Goal: Find contact information: Find contact information

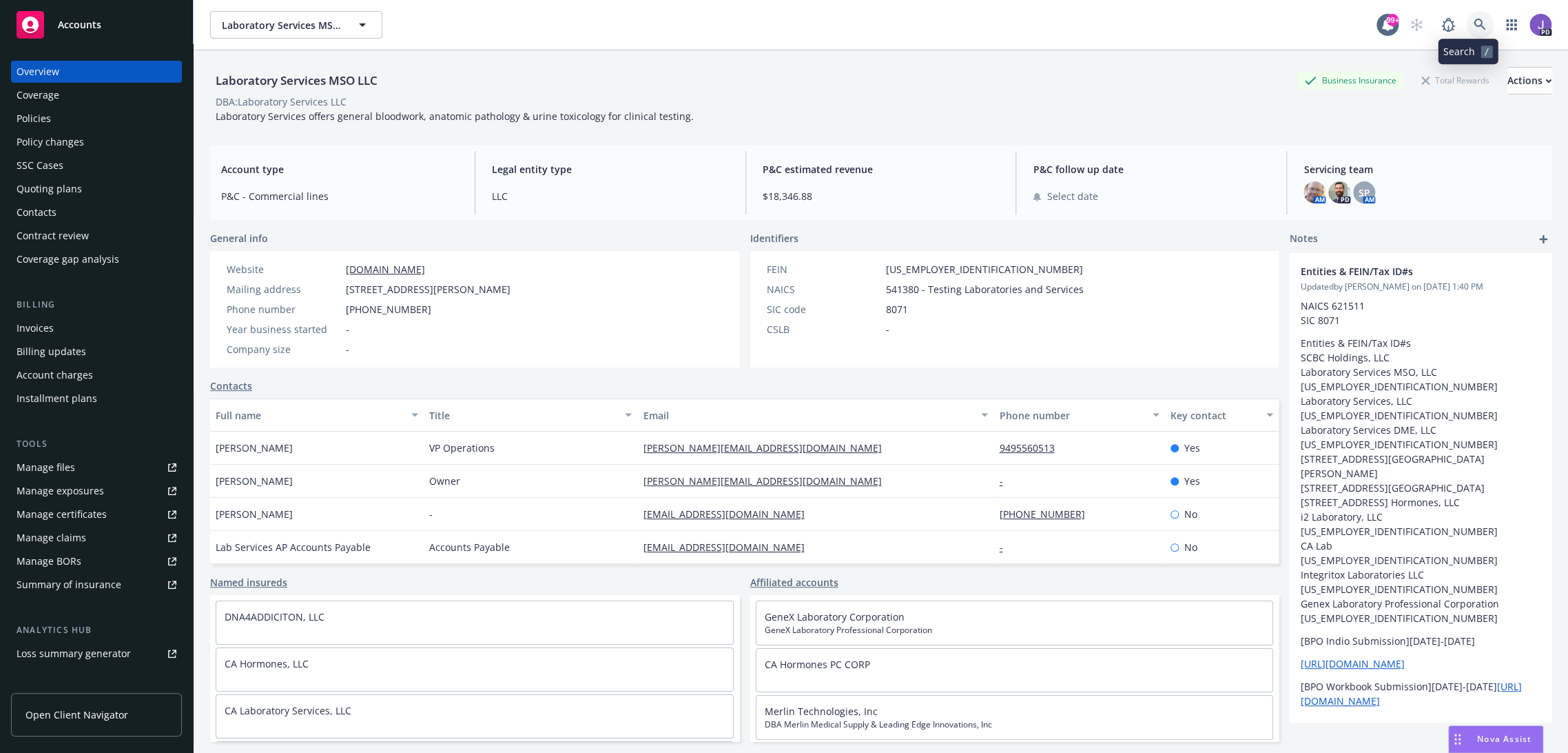
click at [1474, 24] on icon at bounding box center [1479, 24] width 12 height 12
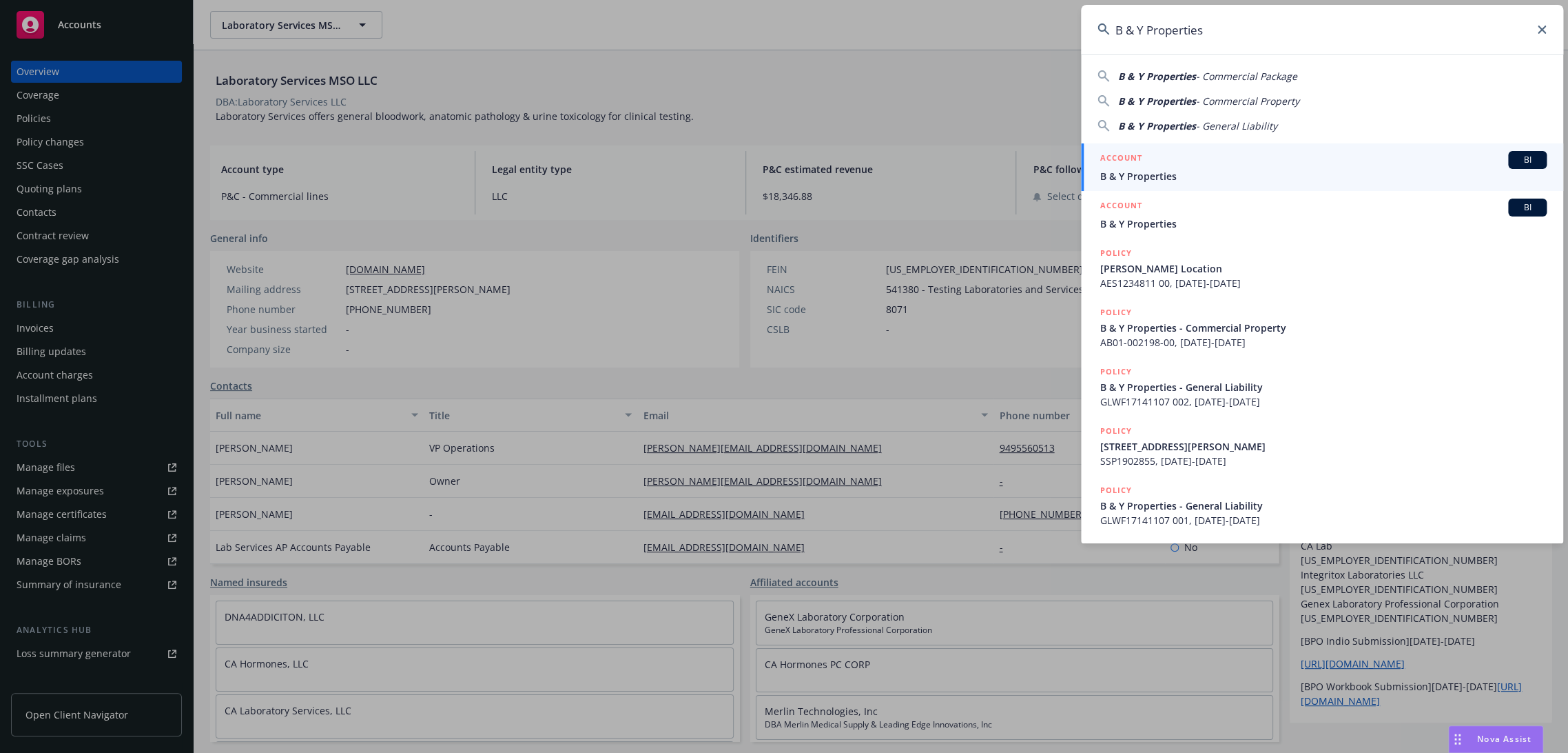
type input "B & Y Properties"
click at [1178, 177] on span "B & Y Properties" at bounding box center [1324, 176] width 447 height 14
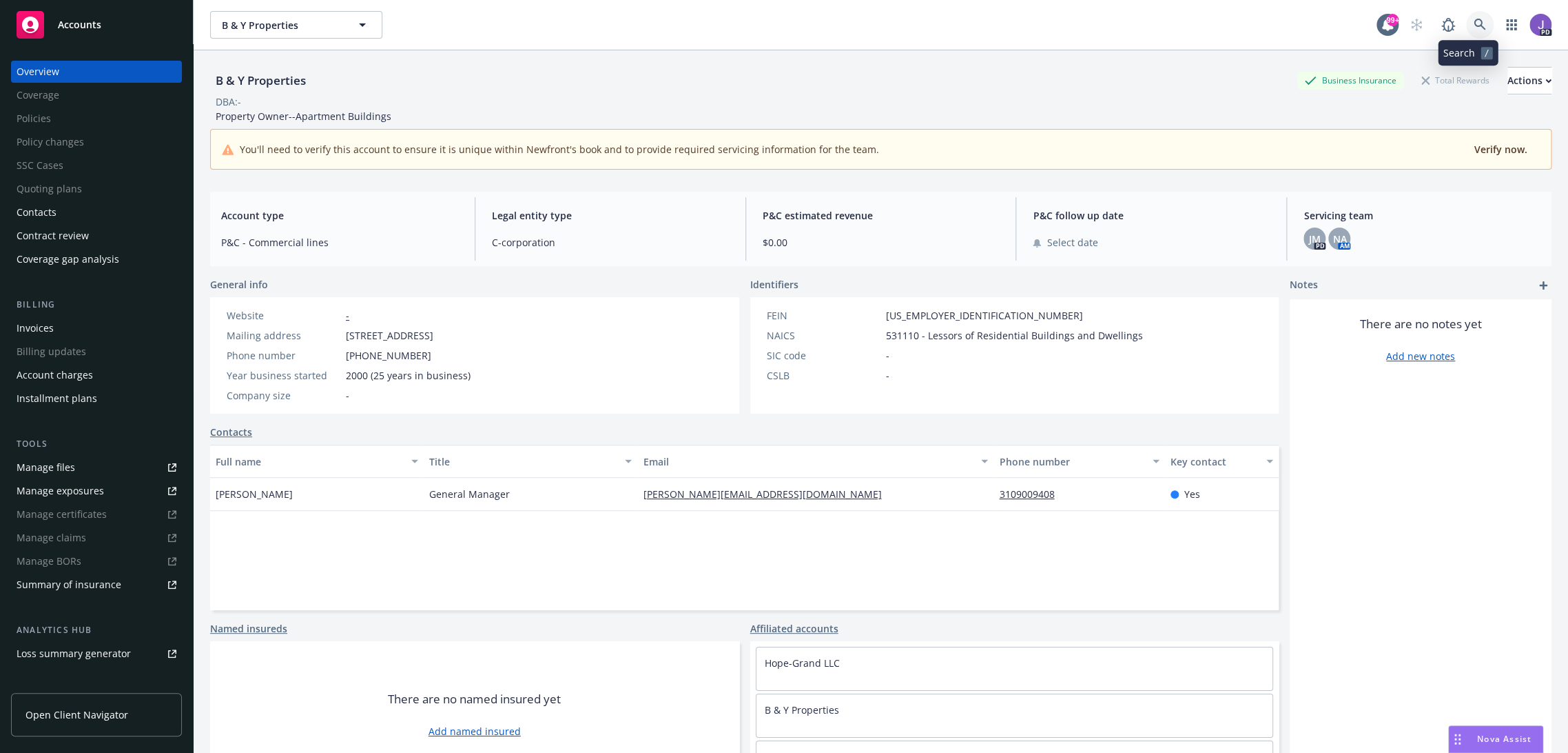
click at [1474, 21] on icon at bounding box center [1479, 24] width 12 height 12
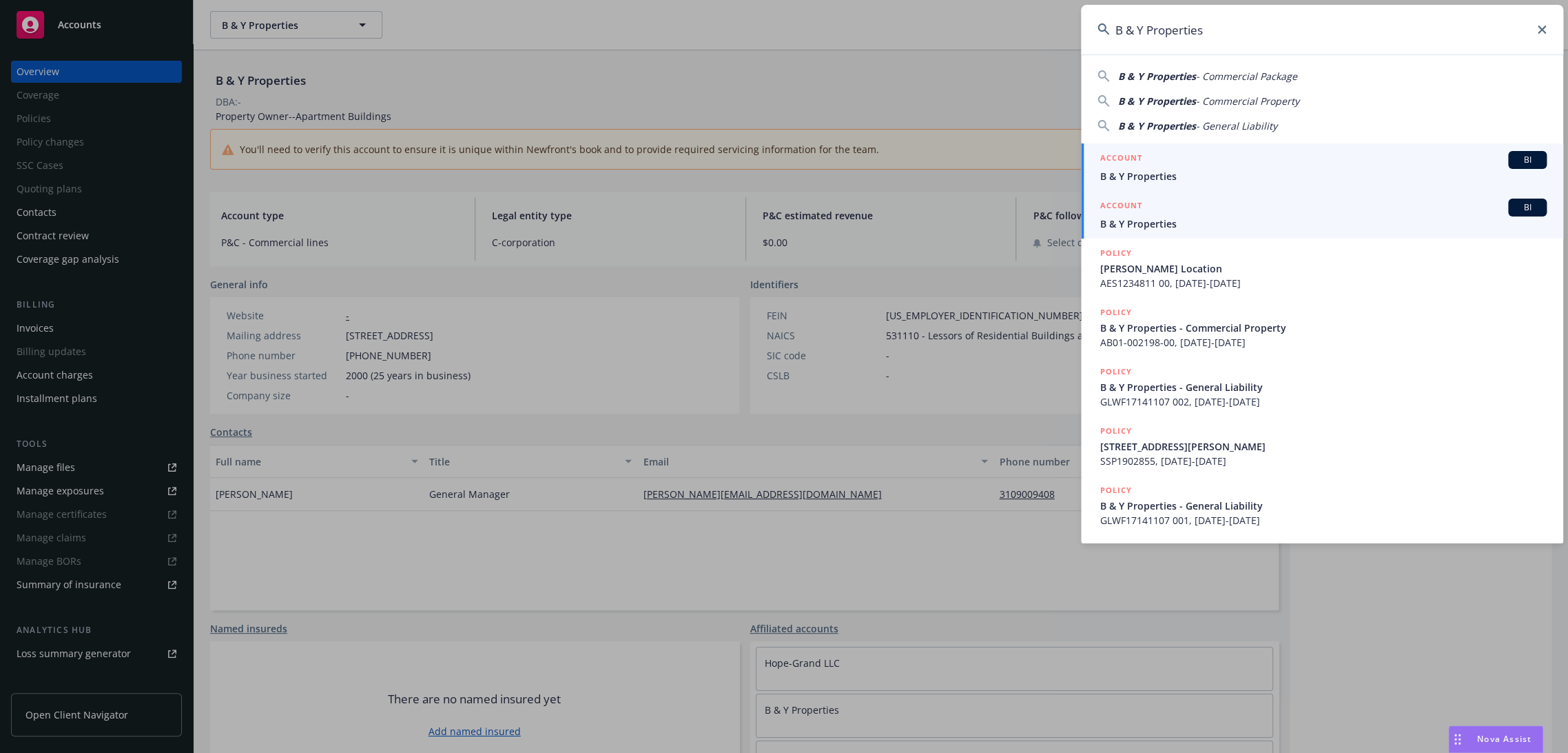
type input "B & Y Properties"
click at [1128, 213] on h5 "ACCOUNT" at bounding box center [1121, 207] width 42 height 17
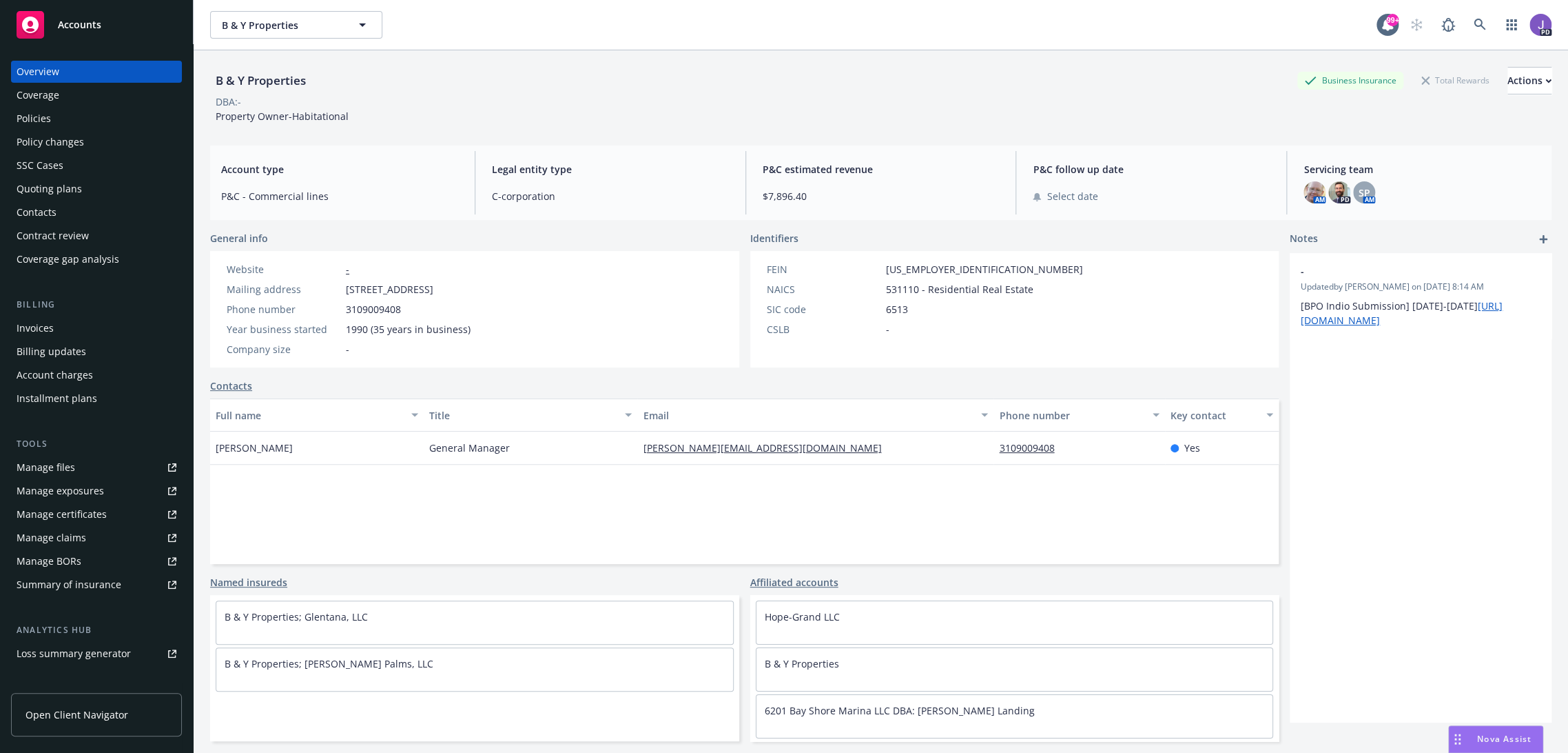
click at [56, 119] on div "Policies" at bounding box center [96, 119] width 160 height 22
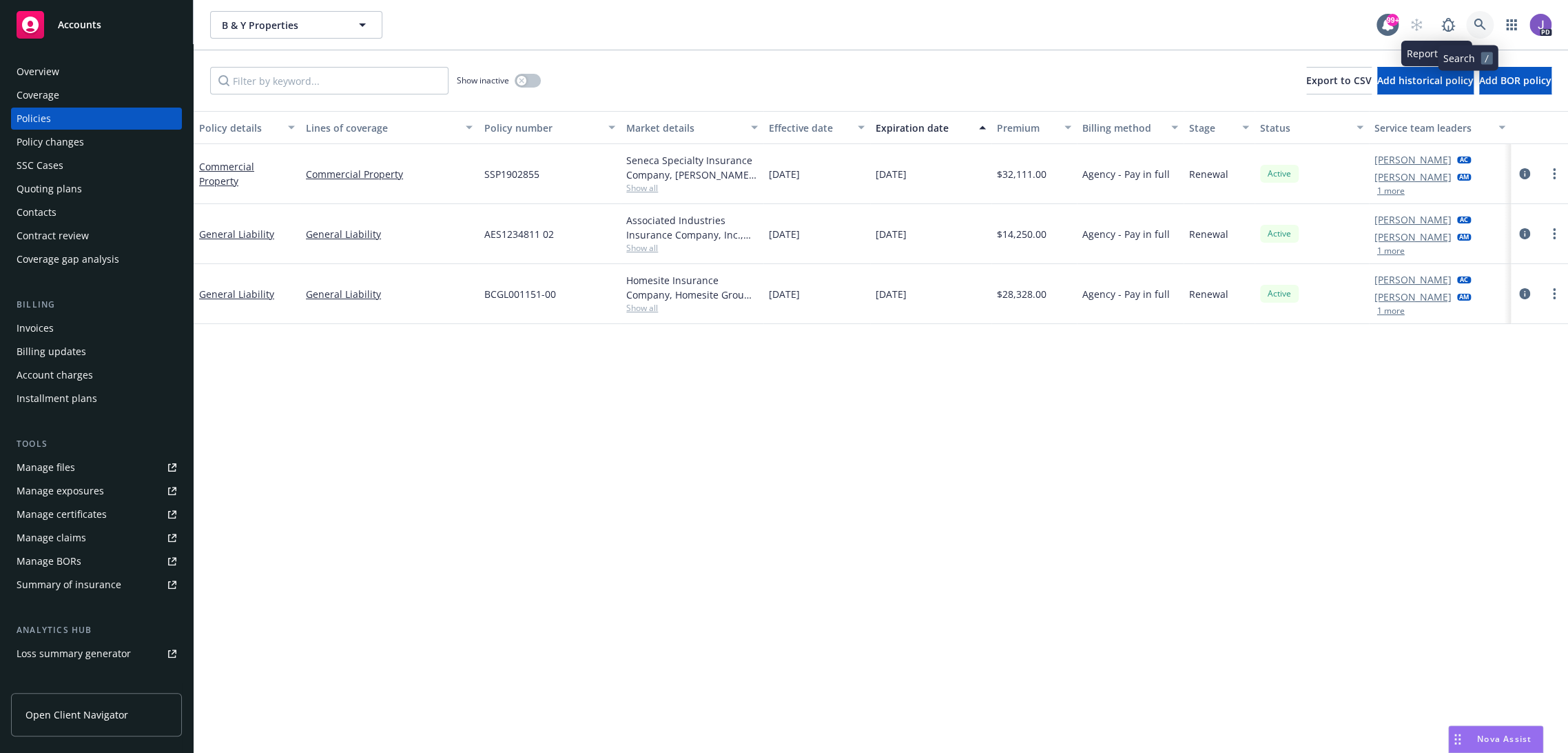
click at [1466, 29] on link at bounding box center [1479, 24] width 28 height 28
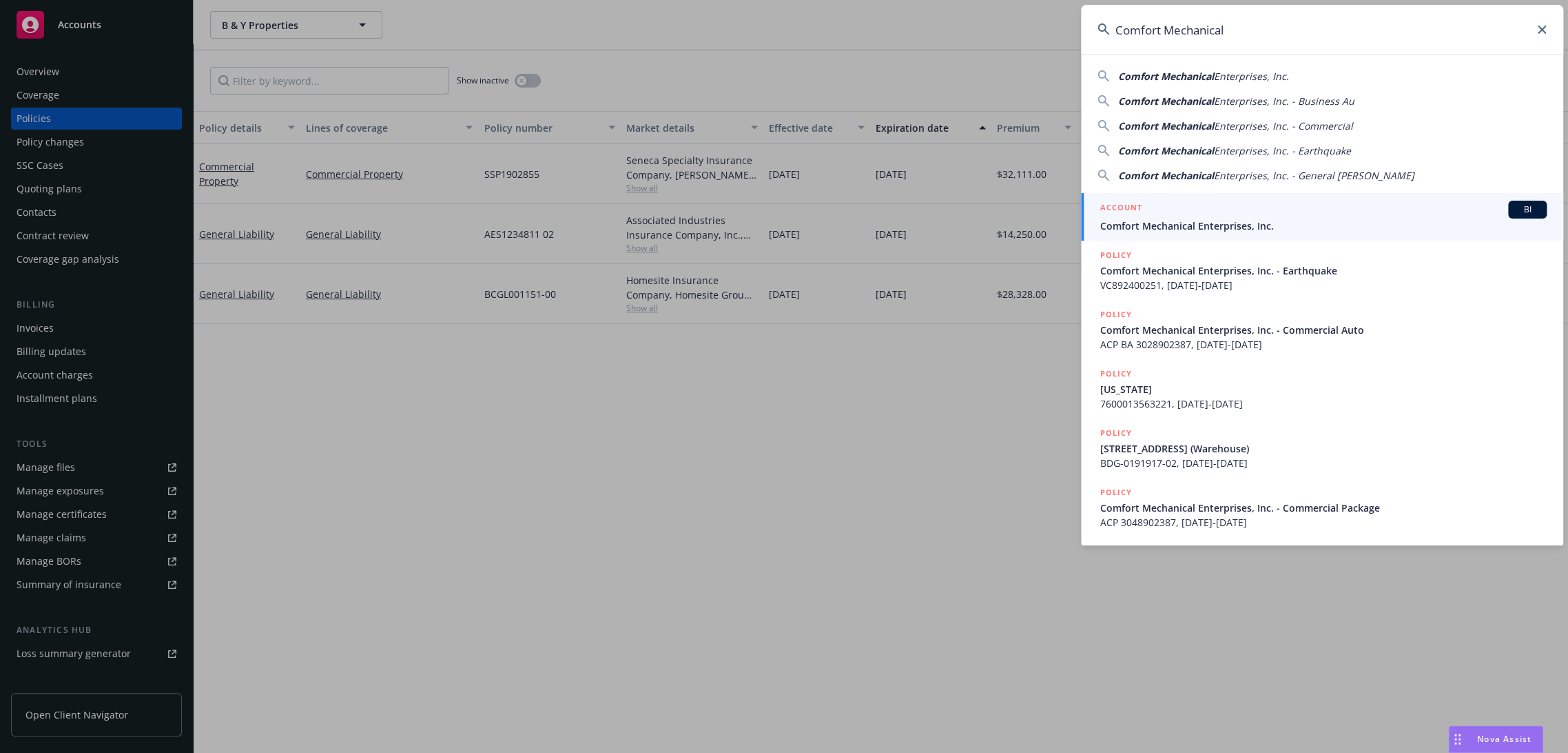
type input "Comfort Mechanical"
click at [1168, 213] on div "ACCOUNT BI" at bounding box center [1324, 209] width 447 height 18
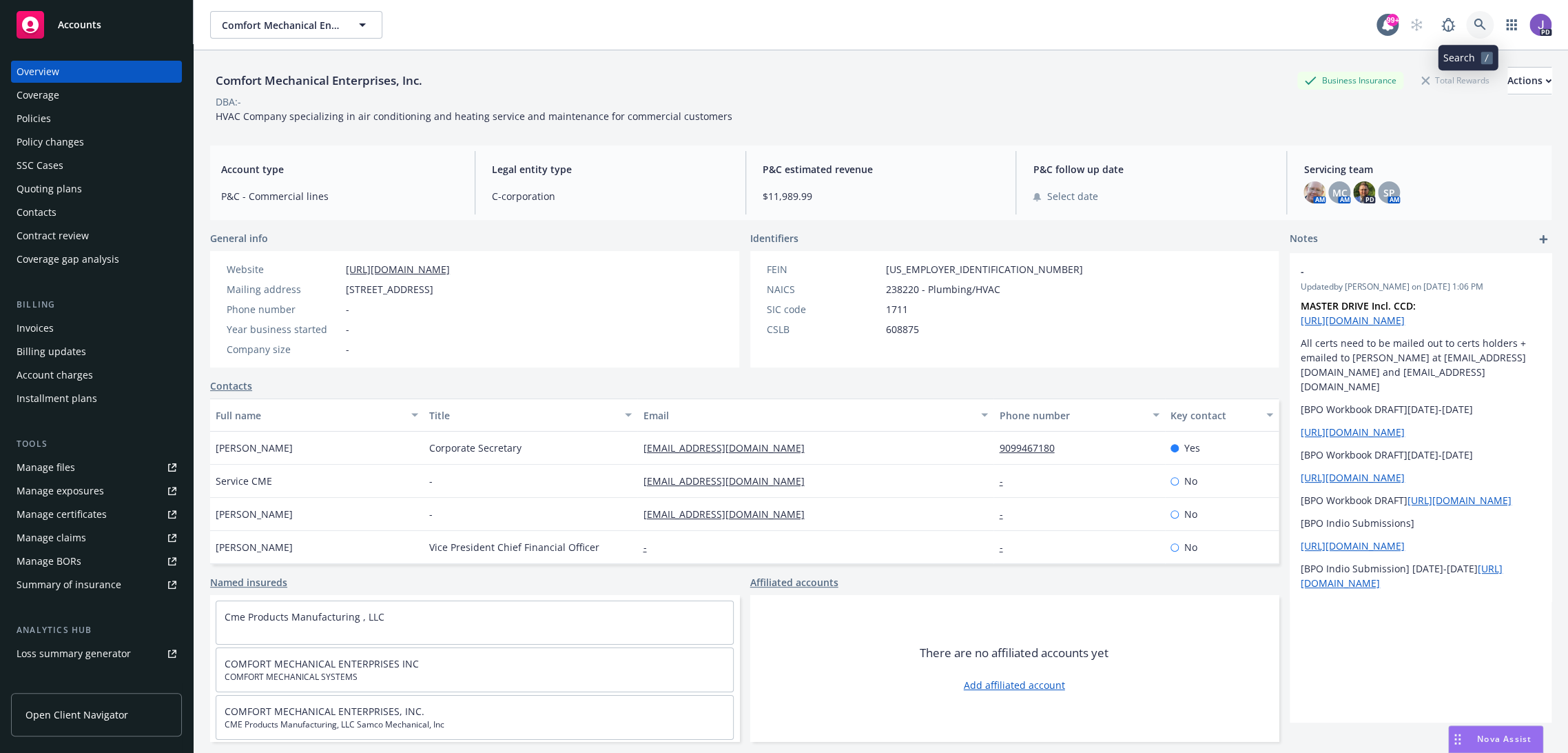
click at [1474, 23] on icon at bounding box center [1479, 24] width 12 height 12
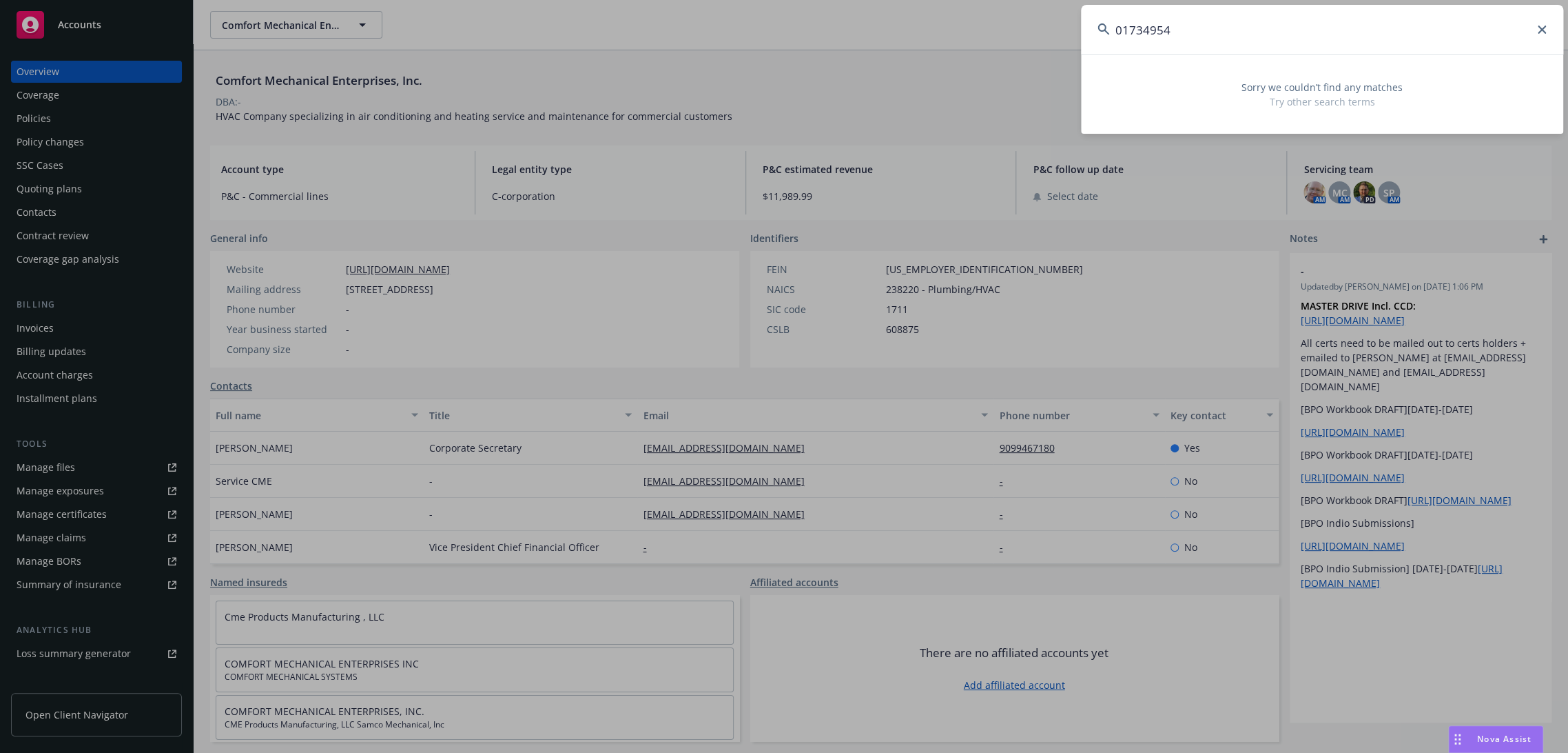
click at [1184, 35] on input "01734954" at bounding box center [1322, 29] width 483 height 49
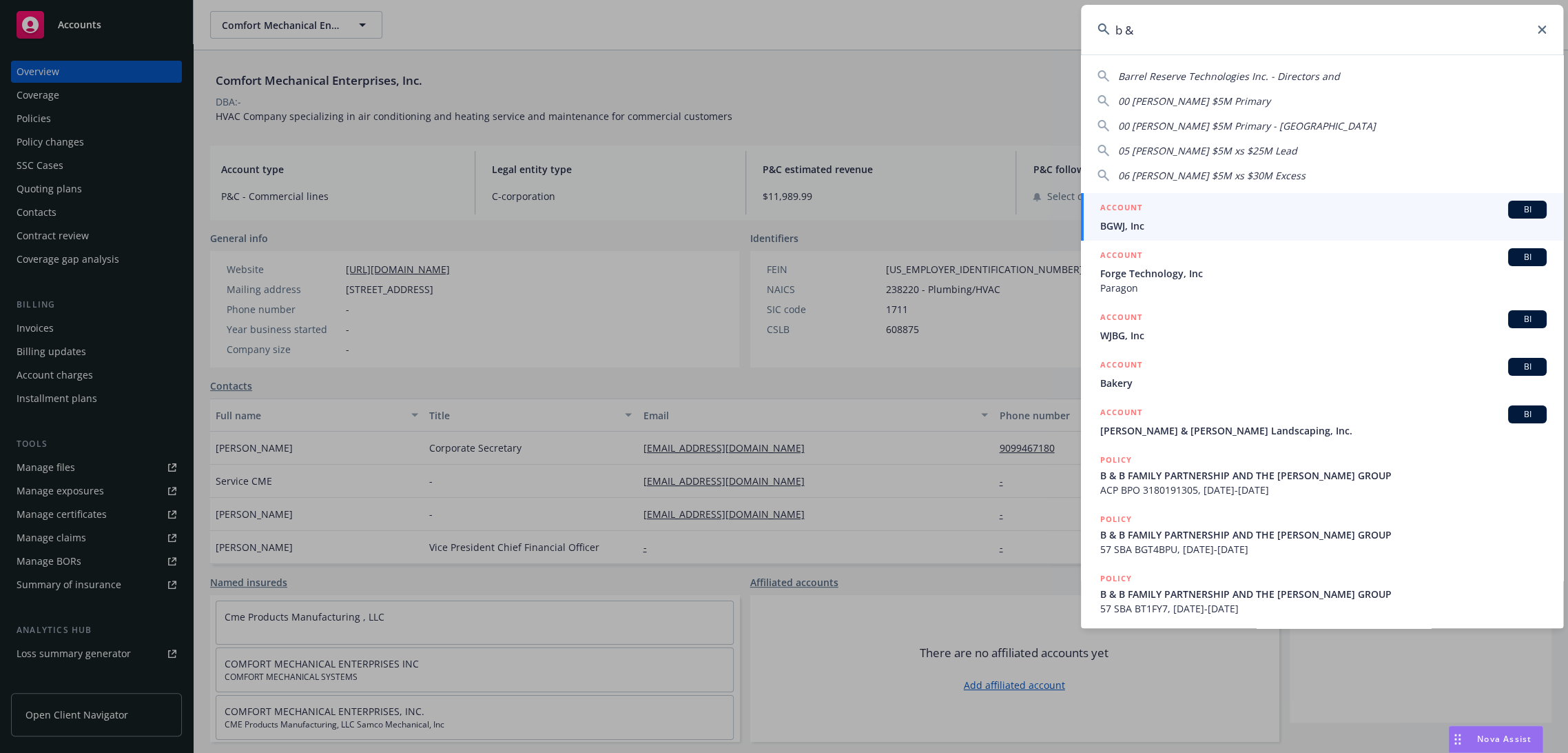
type input "b & y"
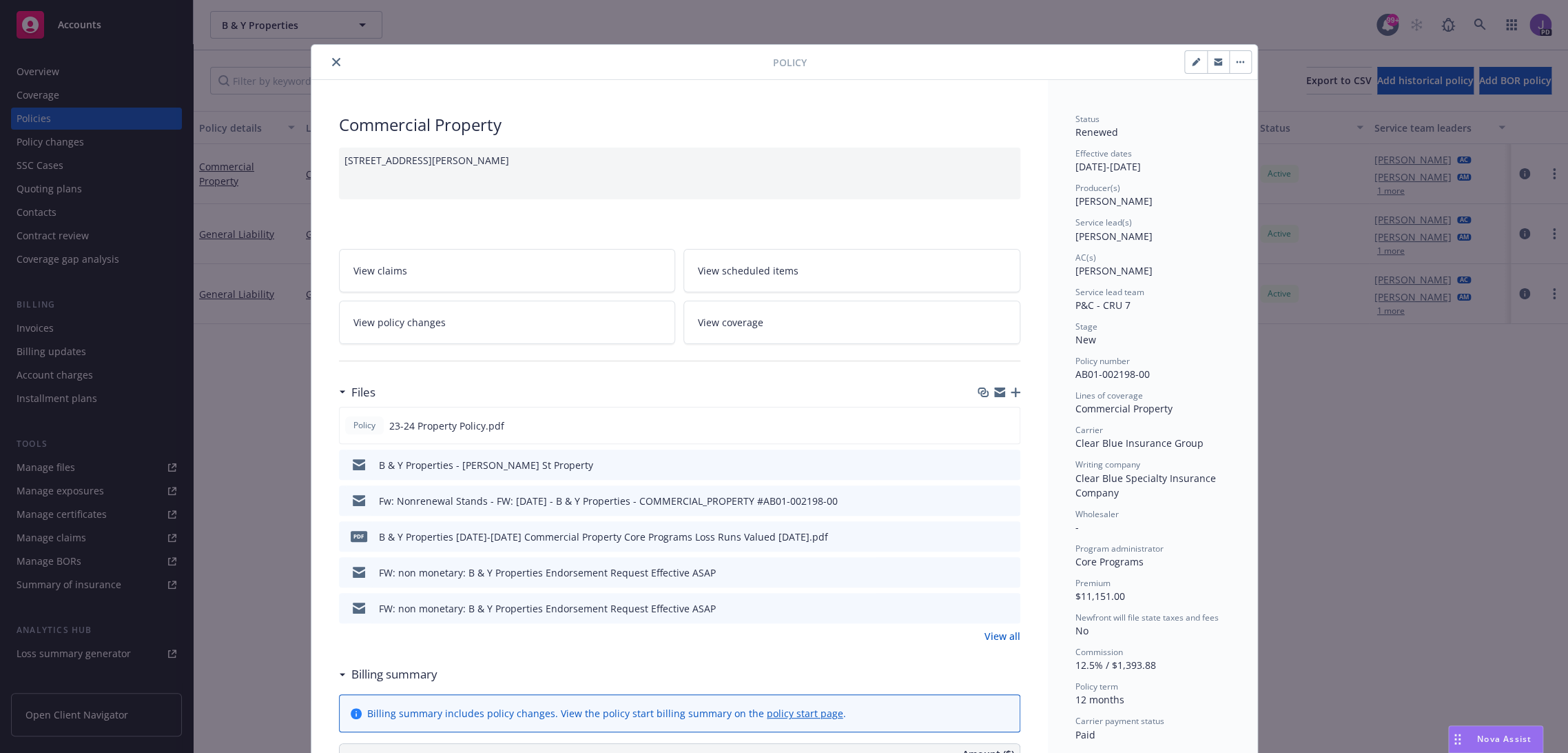
click at [332, 60] on icon "close" at bounding box center [336, 62] width 8 height 8
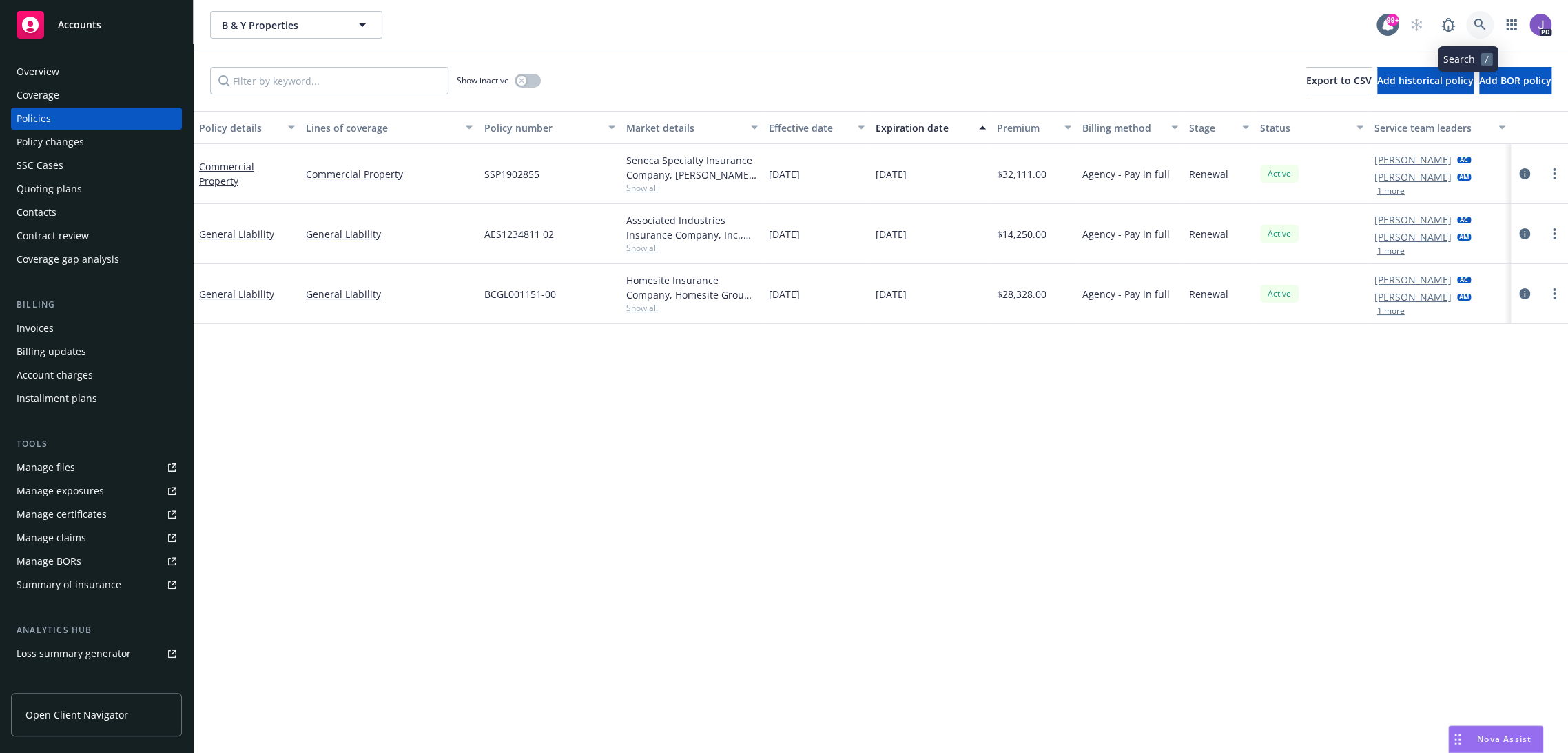
click at [1474, 23] on icon at bounding box center [1479, 24] width 13 height 13
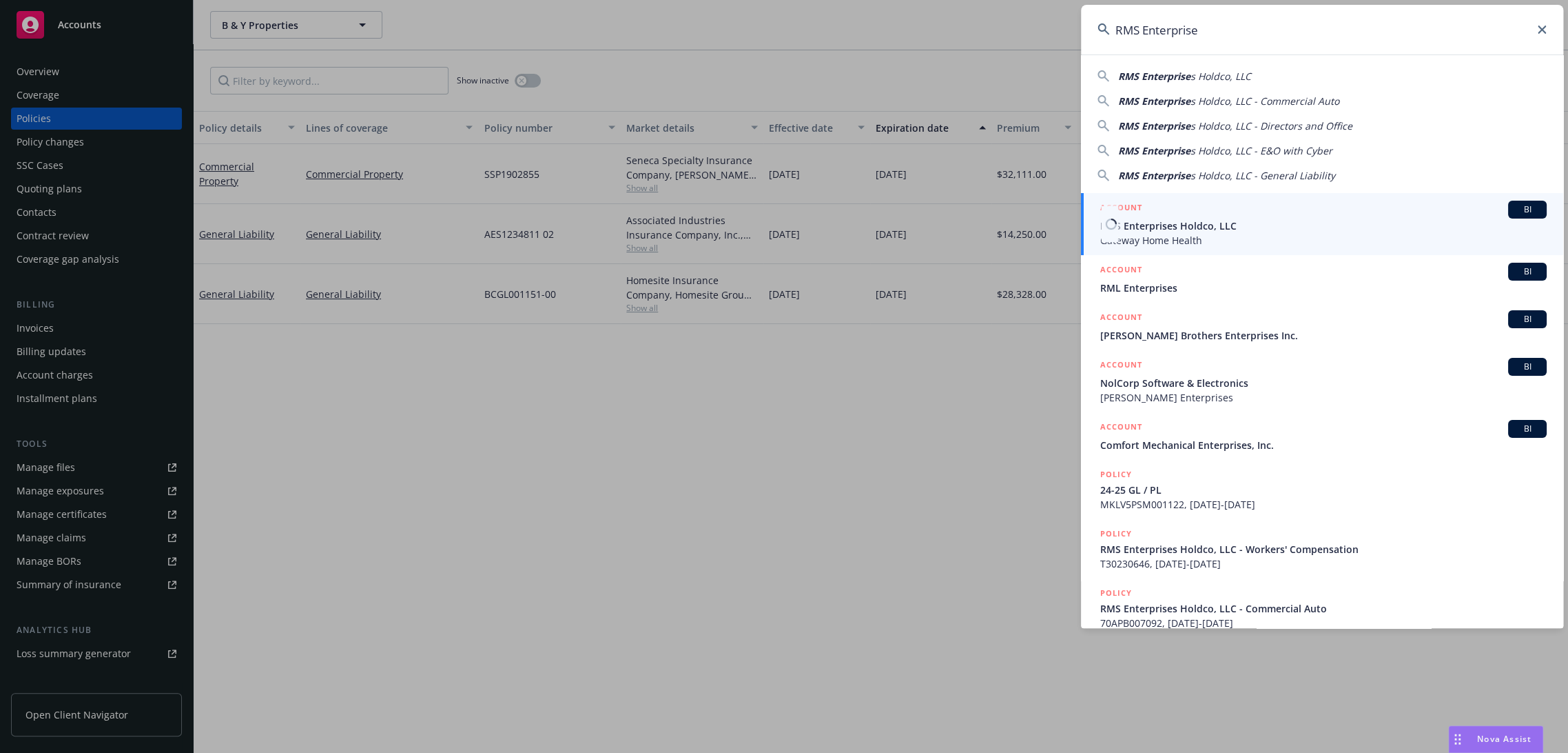
type input "RMS Enterprise"
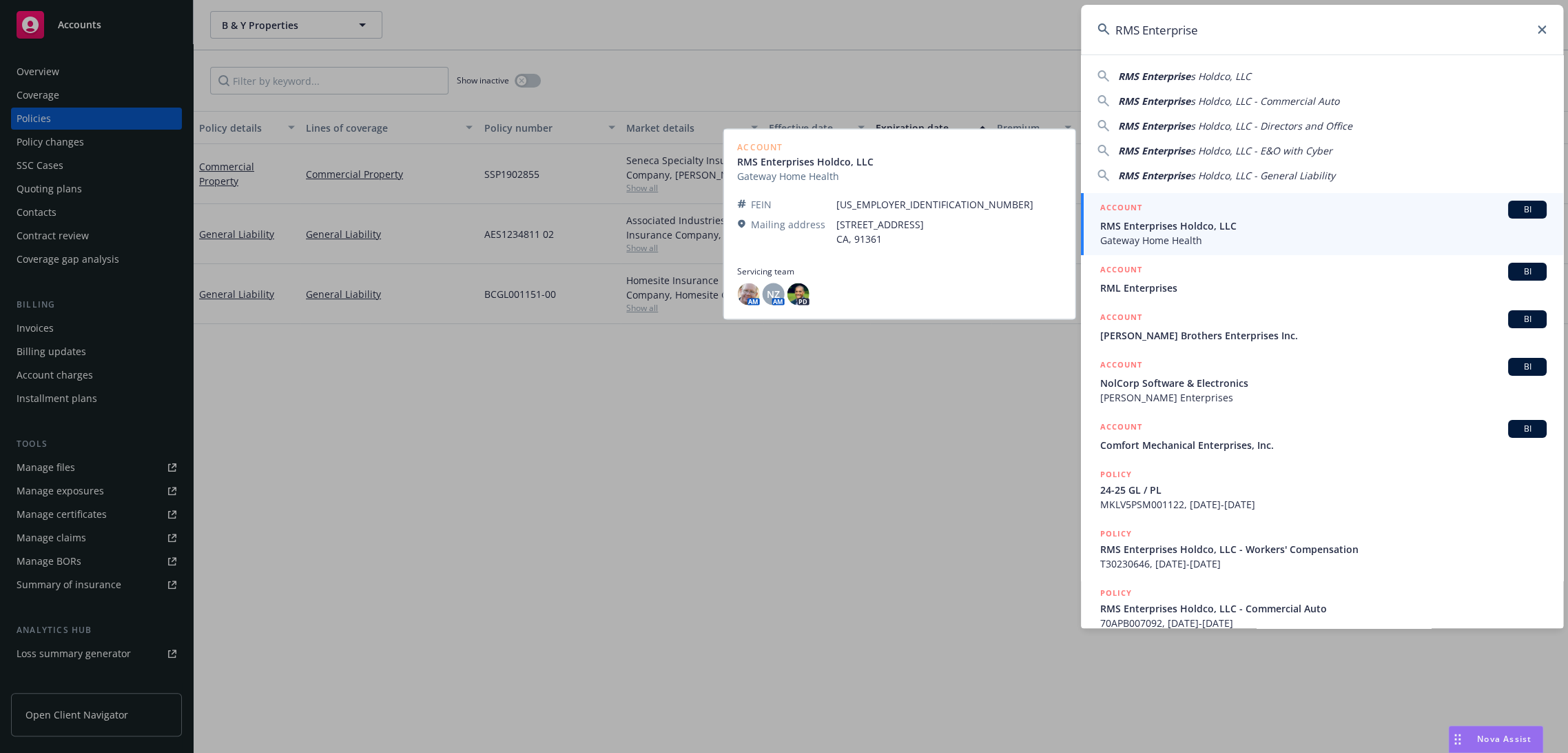
click at [1178, 228] on span "RMS Enterprises Holdco, LLC" at bounding box center [1324, 225] width 447 height 14
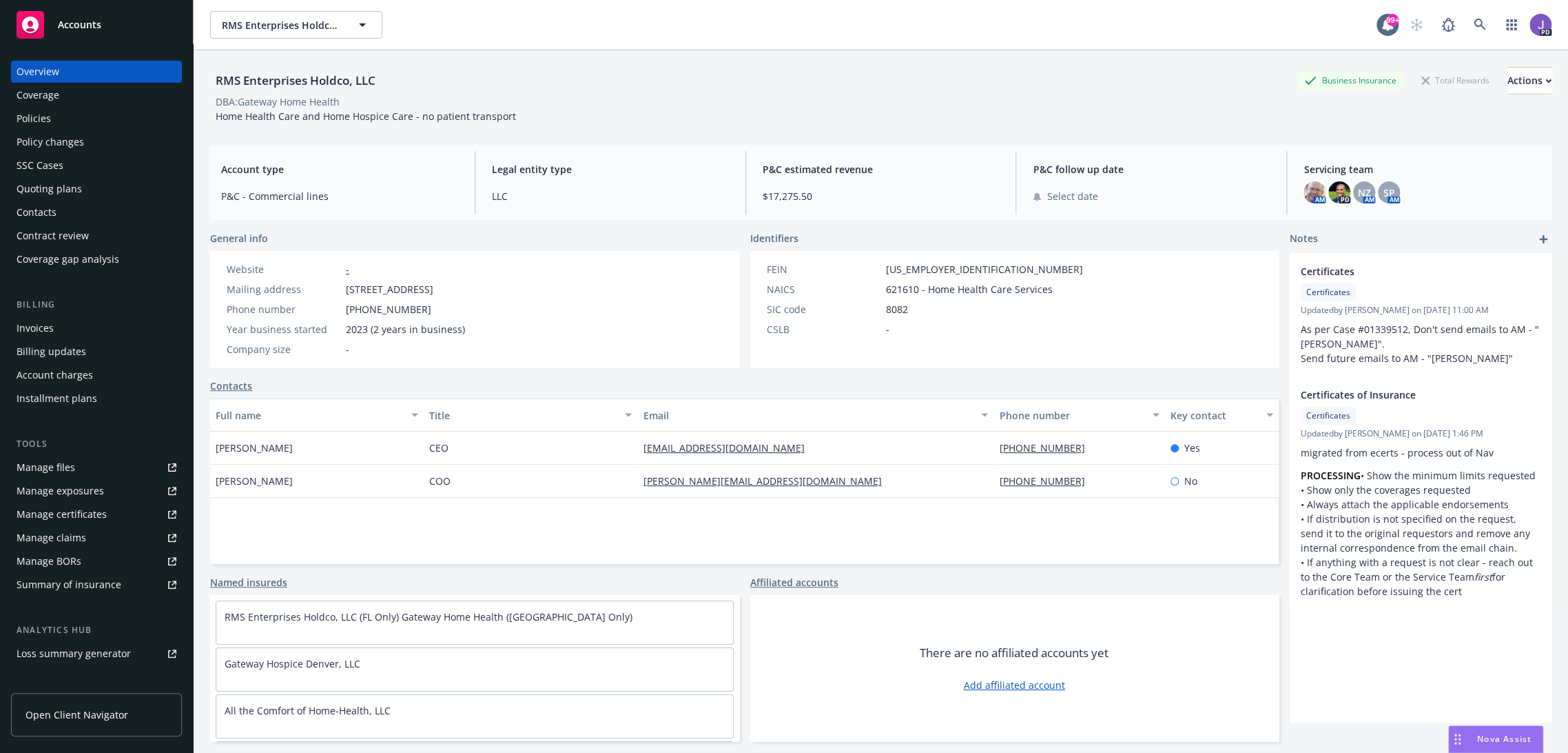
click at [76, 153] on div "Overview Coverage Policies Policy changes SSC Cases Quoting plans Contacts Cont…" at bounding box center [96, 165] width 171 height 209
click at [69, 137] on div "Policy changes" at bounding box center [50, 142] width 68 height 22
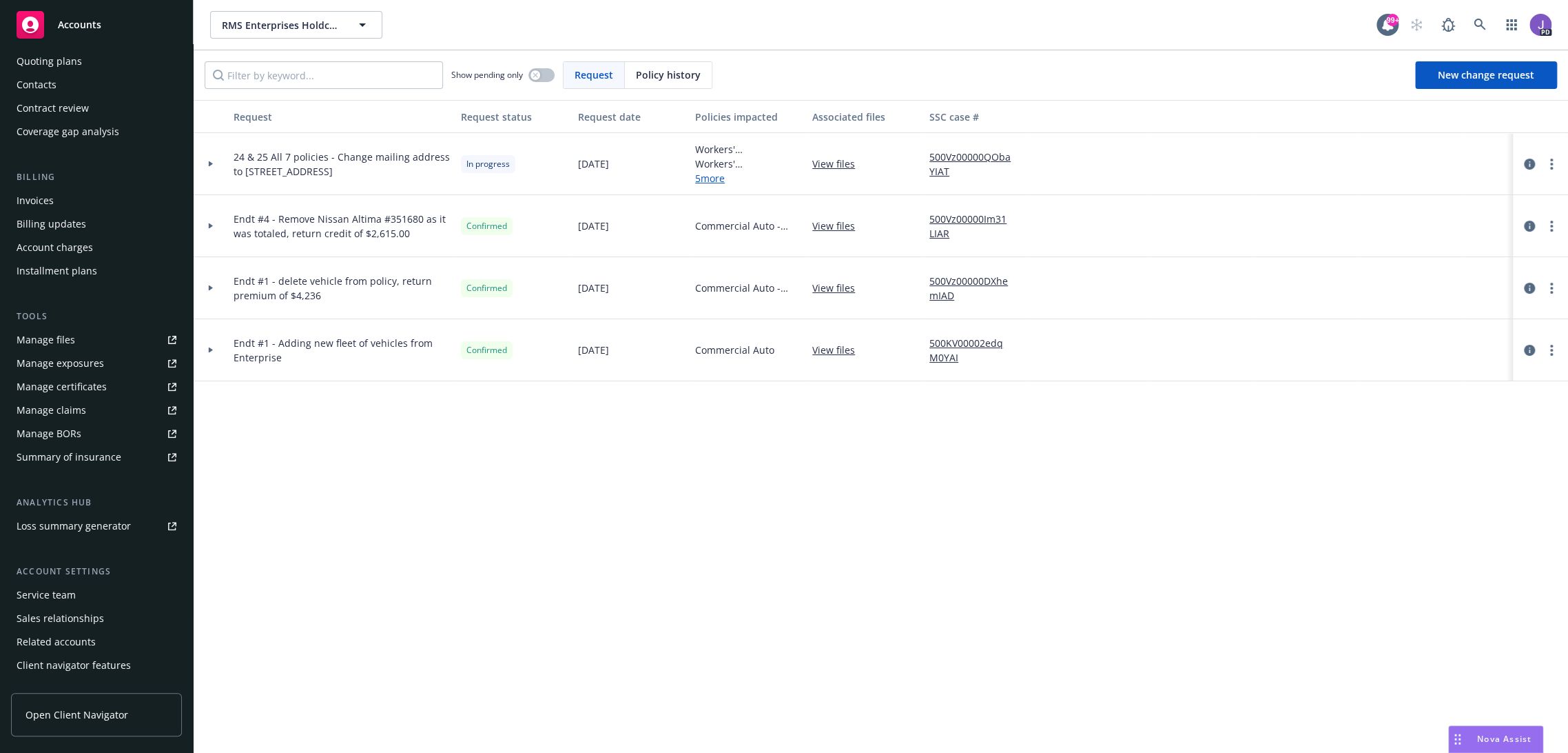
scroll to position [145, 0]
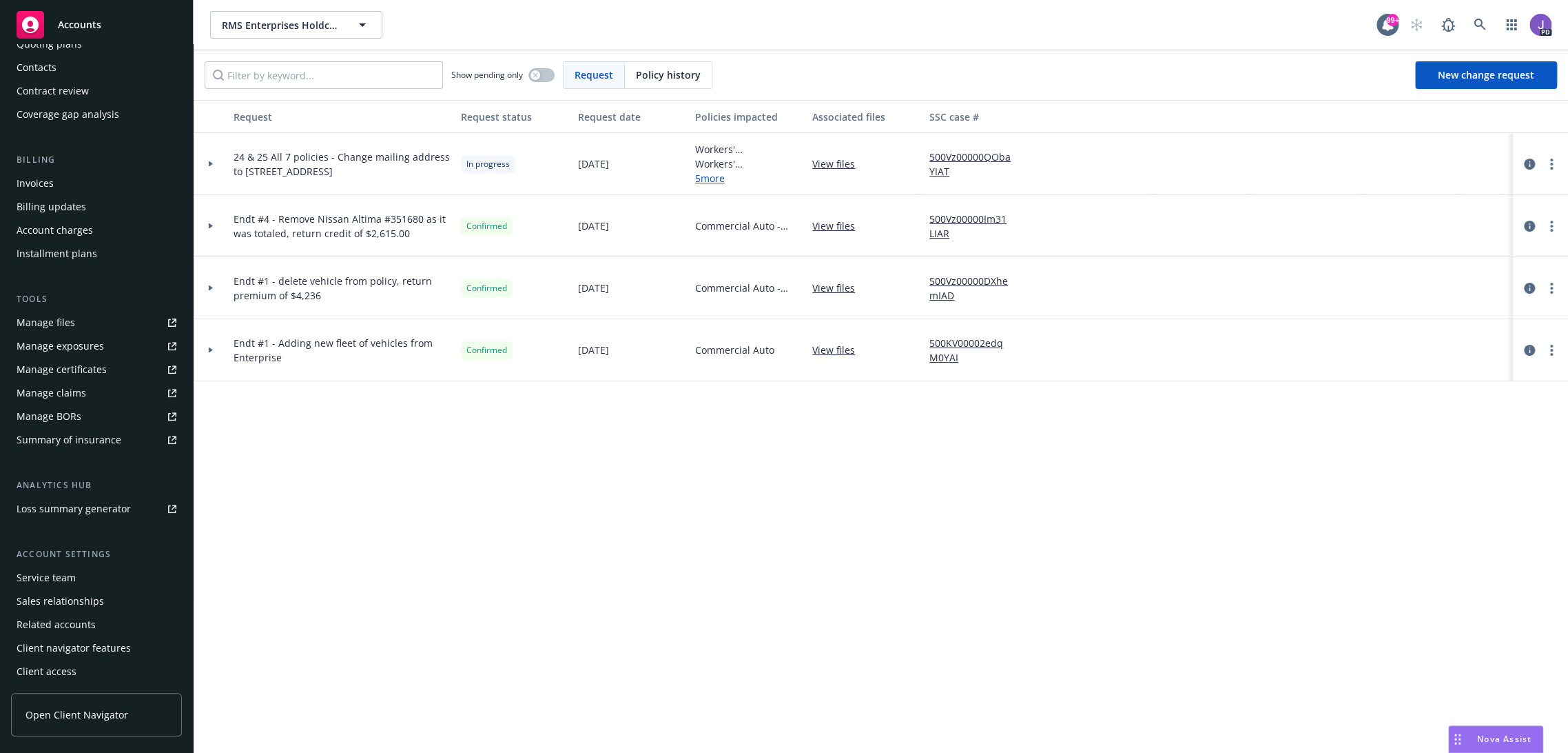
click at [60, 577] on div "Service team" at bounding box center [46, 577] width 59 height 22
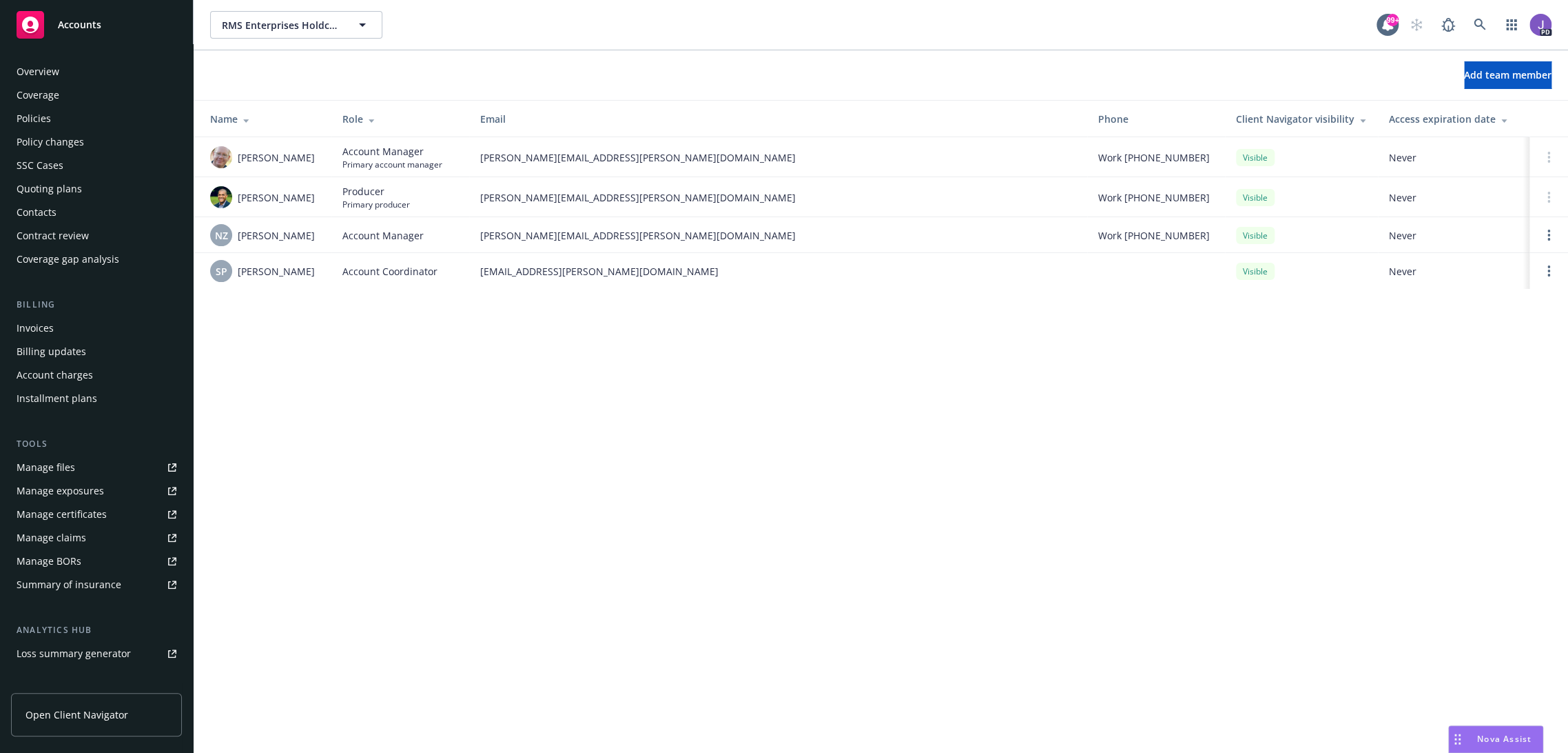
click at [56, 78] on div "Overview" at bounding box center [38, 71] width 43 height 22
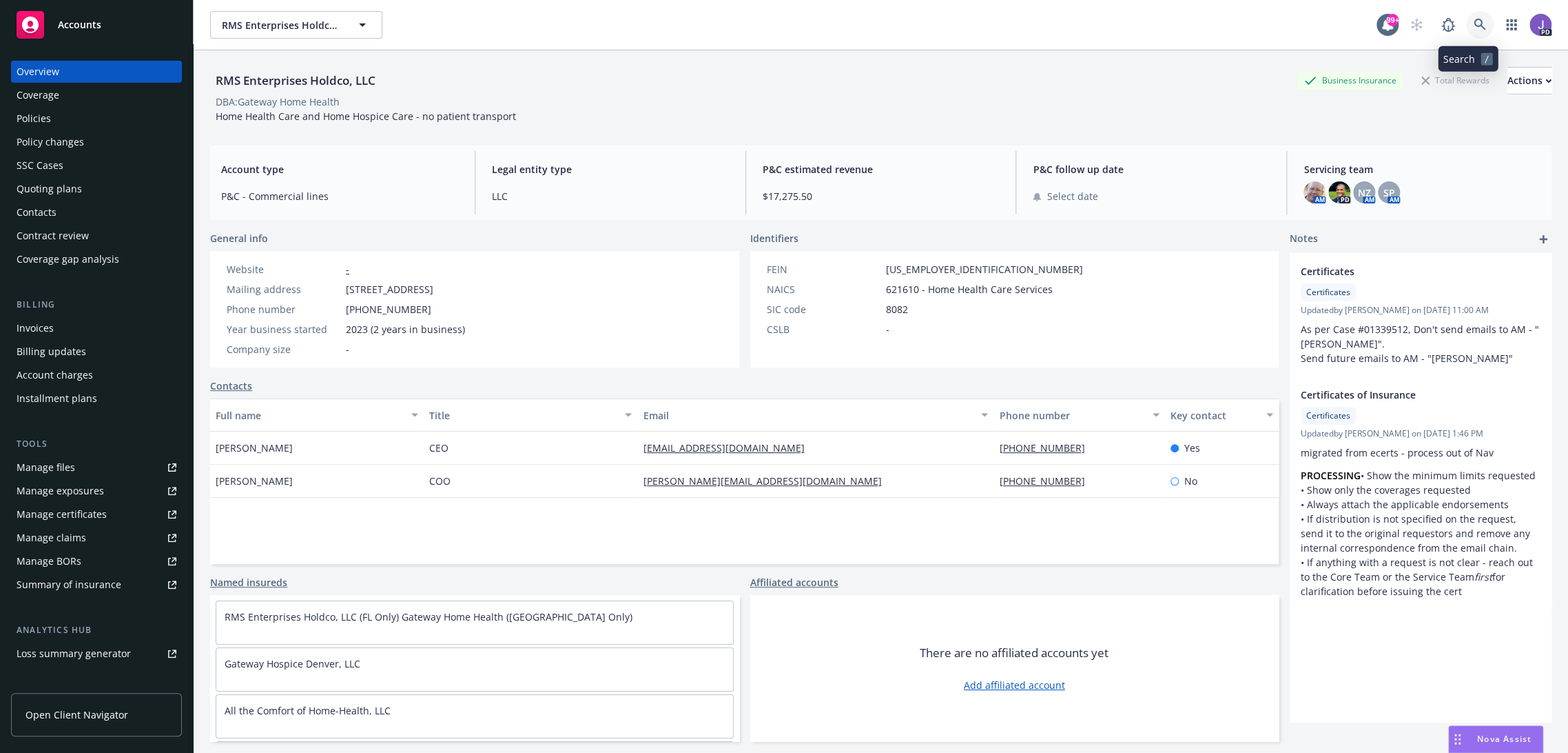
click at [1477, 25] on link at bounding box center [1479, 24] width 28 height 28
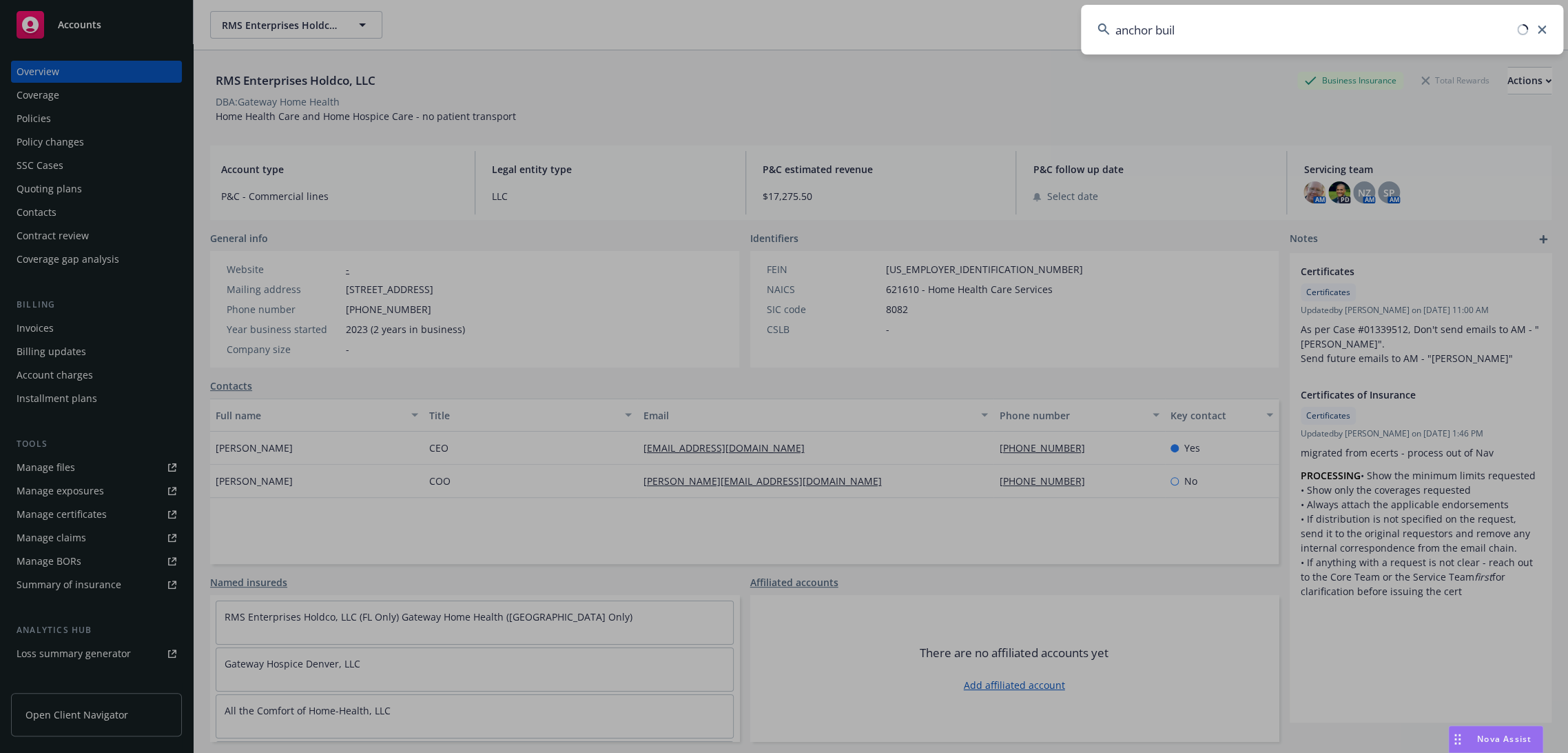
type input "anchor build"
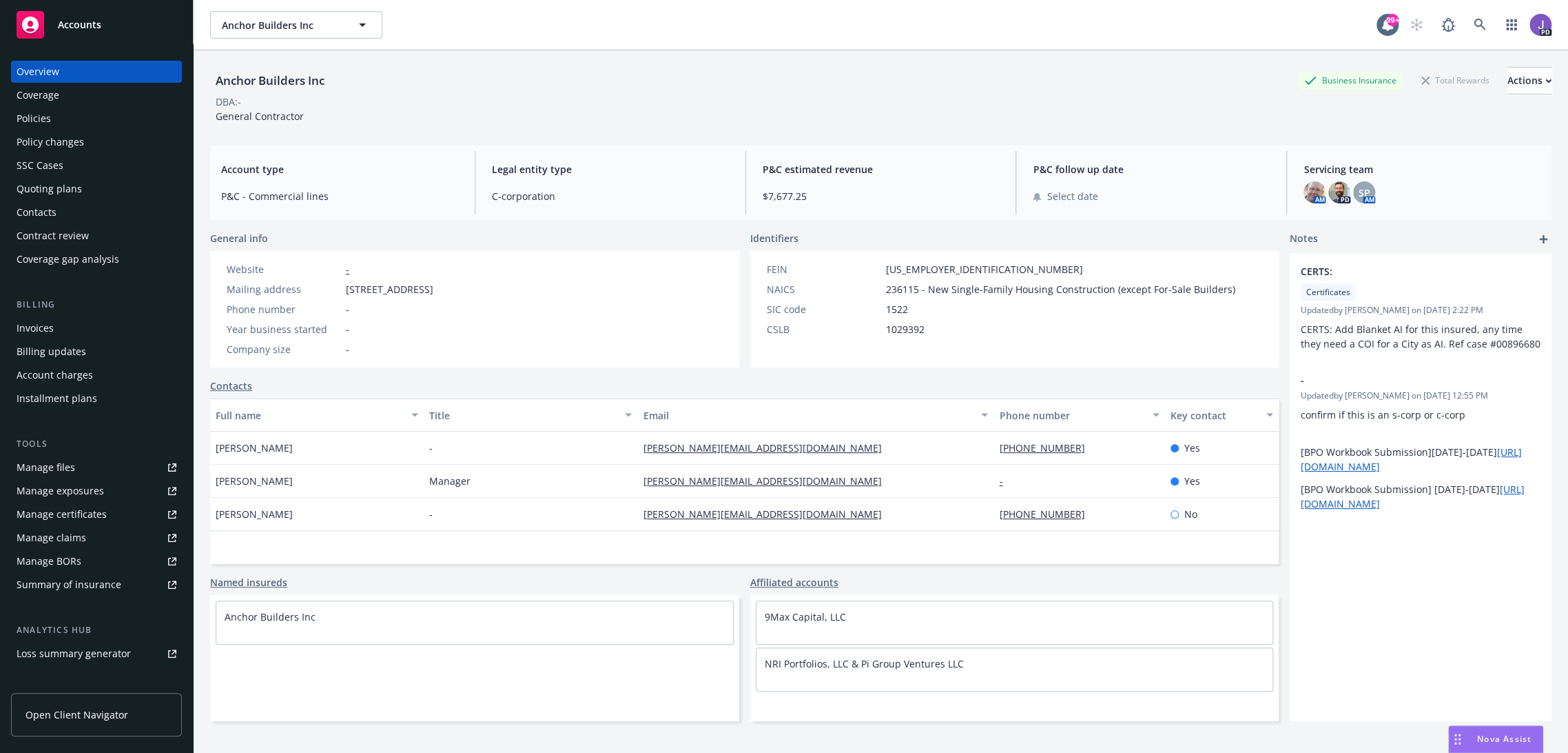
click at [76, 127] on div "Policies" at bounding box center [96, 119] width 160 height 22
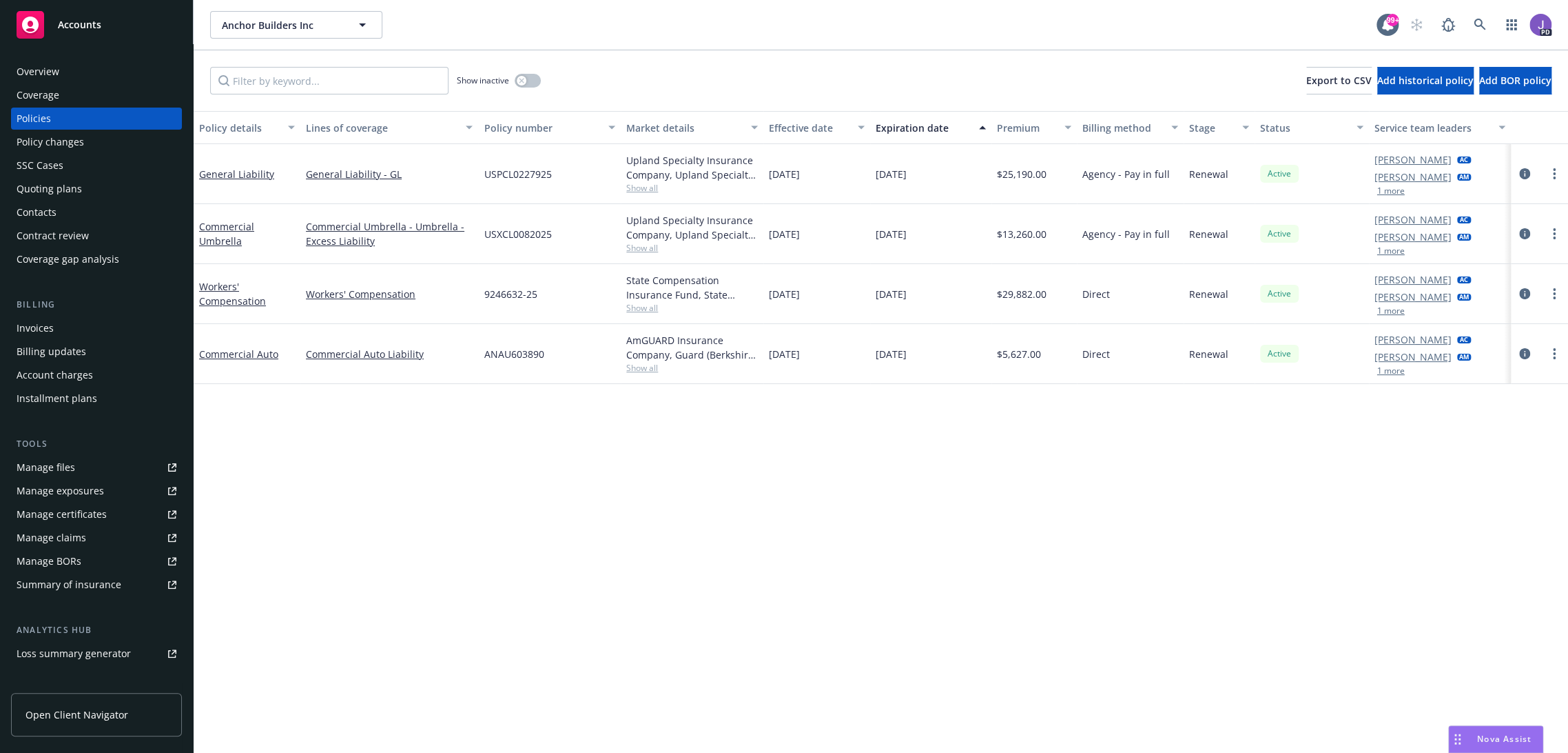
drag, startPoint x: 49, startPoint y: 70, endPoint x: 161, endPoint y: 184, distance: 159.8
click at [49, 70] on div "Overview" at bounding box center [38, 71] width 43 height 22
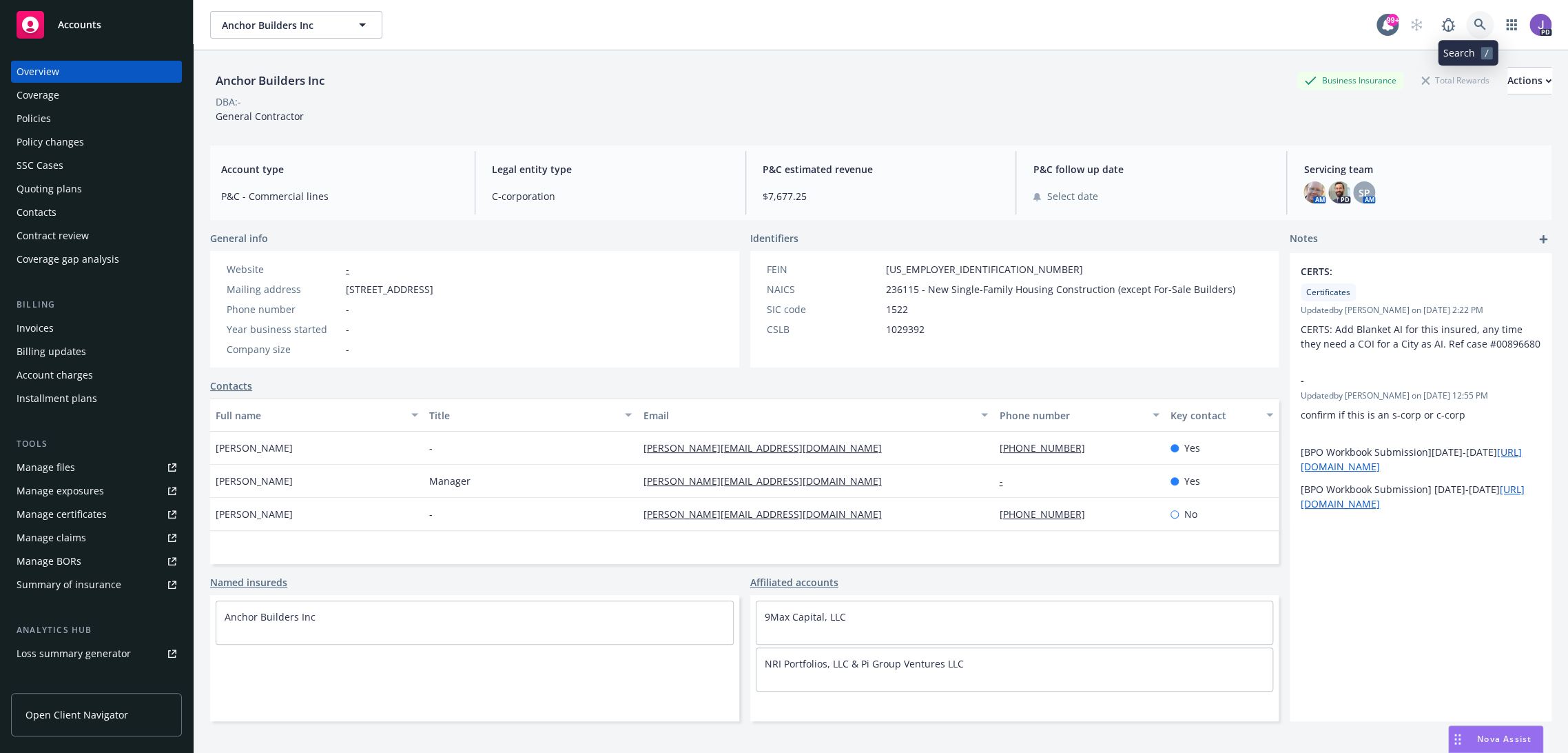
click at [1474, 24] on icon at bounding box center [1479, 24] width 13 height 13
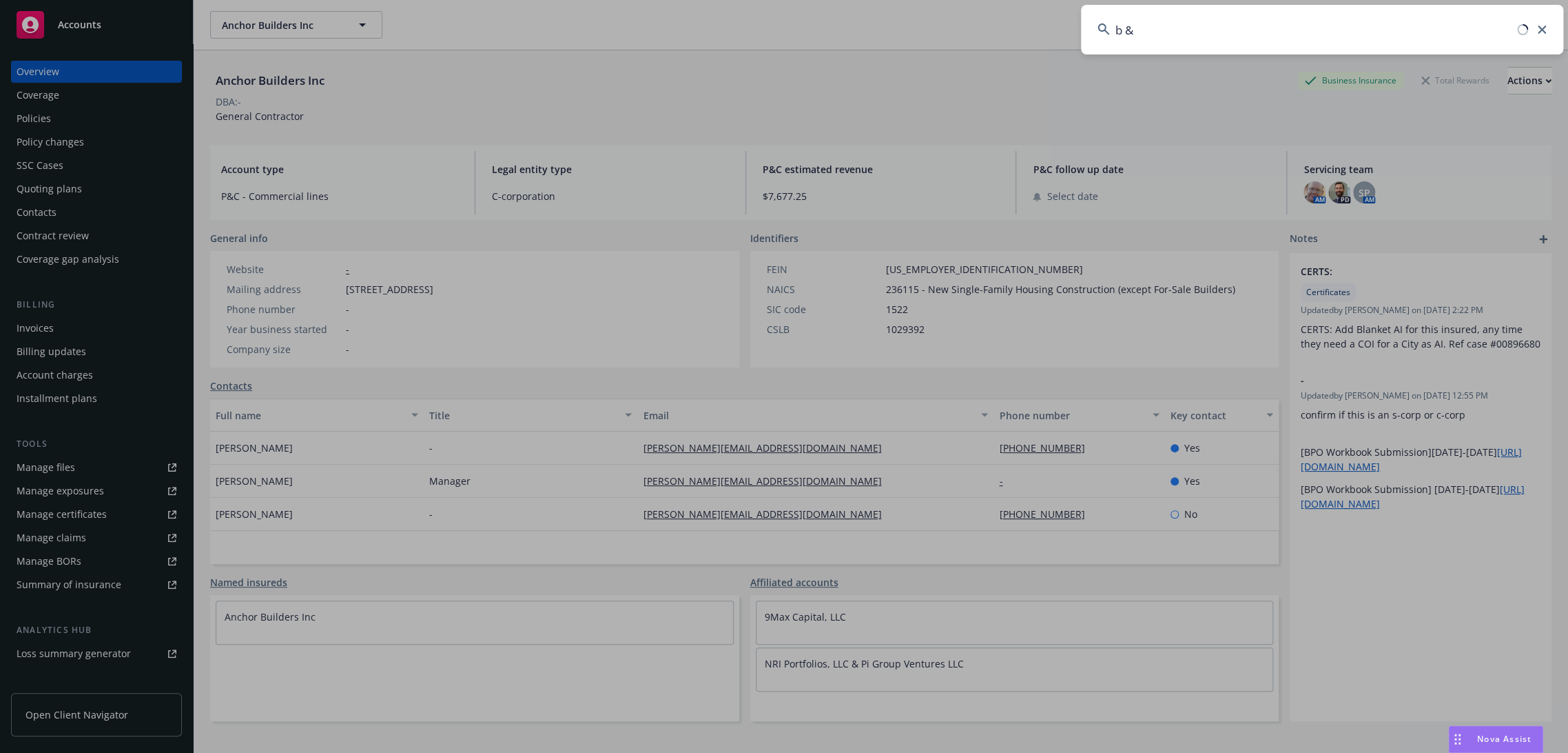
type input "b & y"
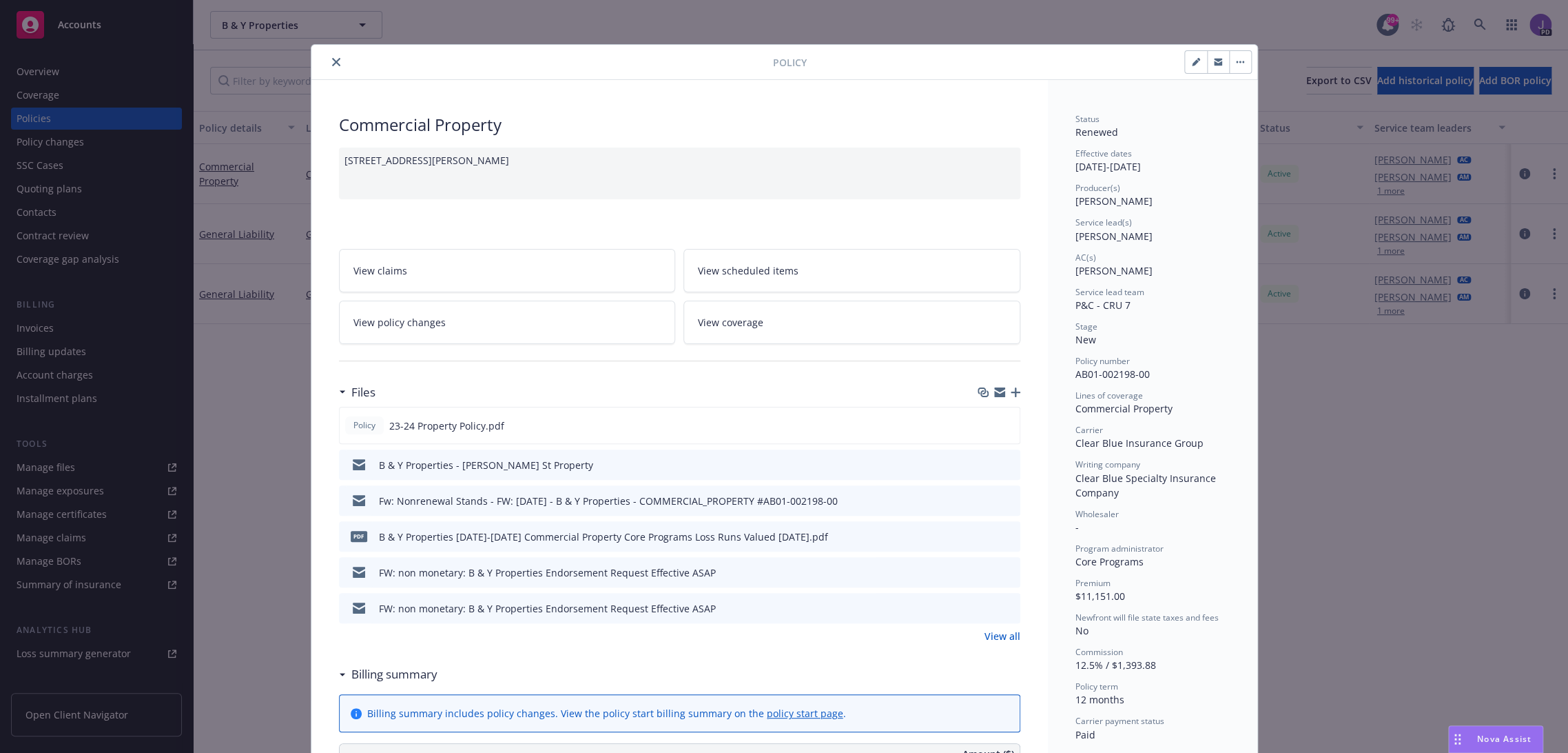
click at [332, 62] on icon "close" at bounding box center [336, 62] width 8 height 8
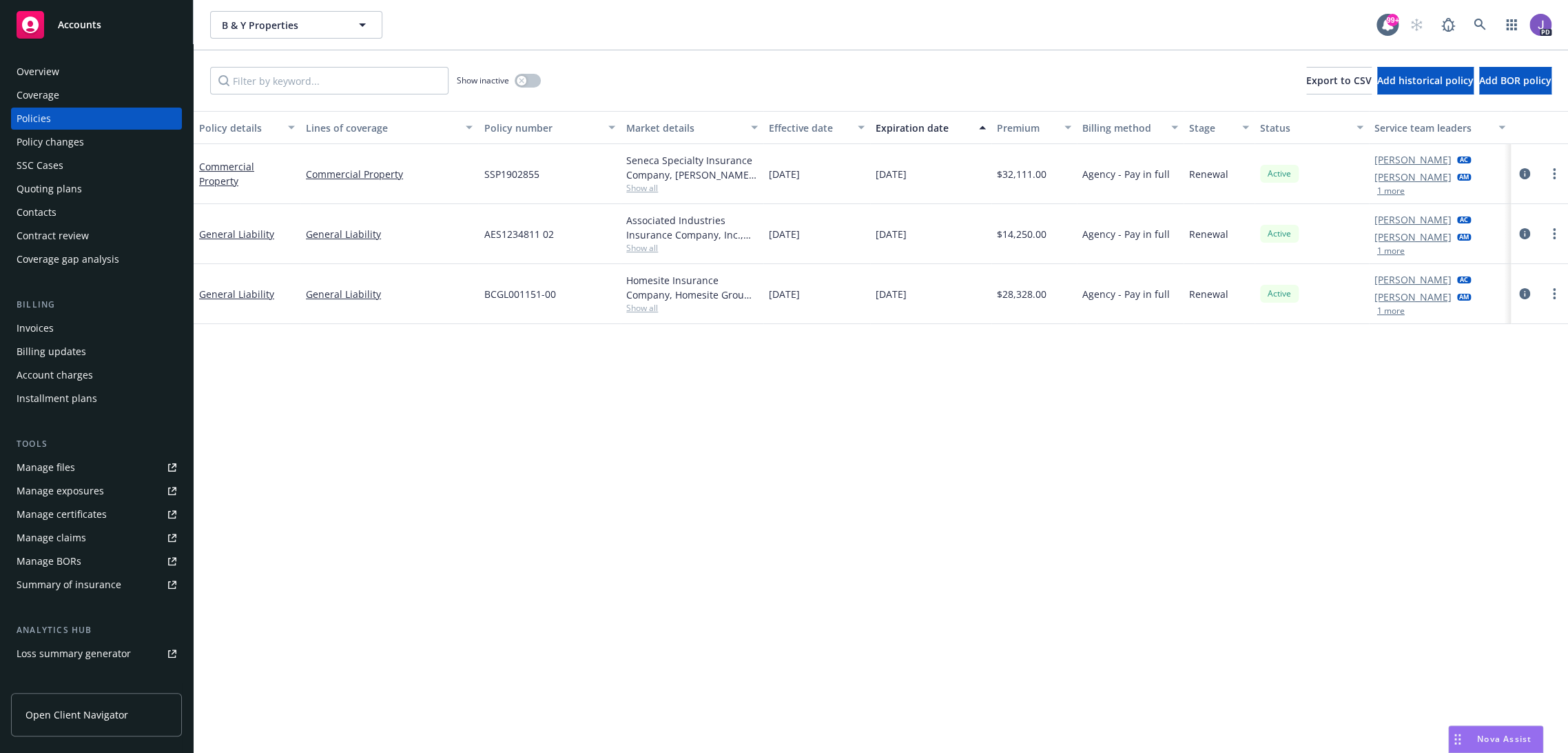
click at [44, 72] on div "Overview" at bounding box center [38, 71] width 43 height 22
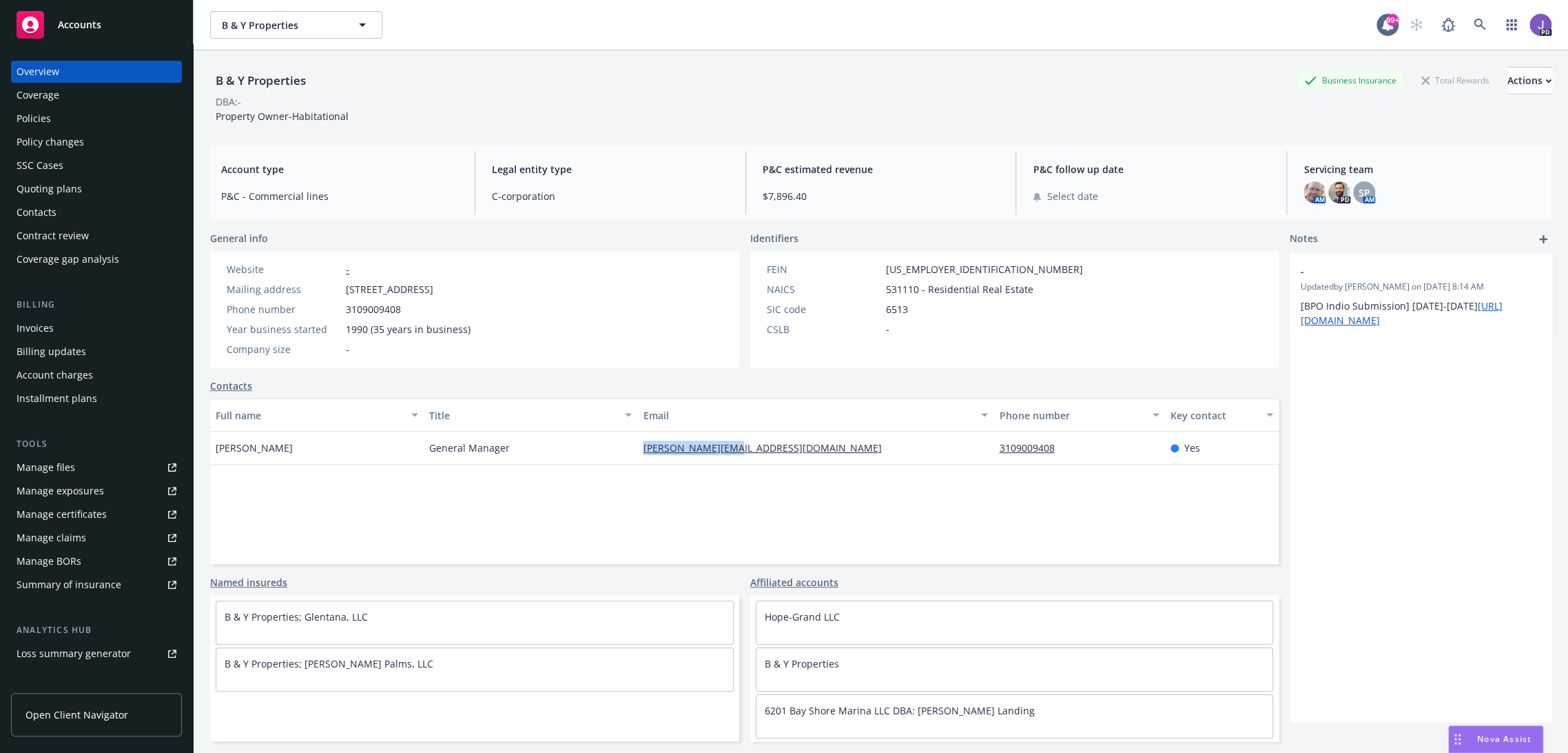
drag, startPoint x: 748, startPoint y: 456, endPoint x: 634, endPoint y: 458, distance: 114.0
click at [637, 458] on div "[PERSON_NAME][EMAIL_ADDRESS][DOMAIN_NAME]" at bounding box center [815, 448] width 356 height 33
copy link "[PERSON_NAME][EMAIL_ADDRESS][DOMAIN_NAME]"
drag, startPoint x: 287, startPoint y: 448, endPoint x: 197, endPoint y: 436, distance: 90.8
click at [197, 436] on div "B & Y Properties Business Insurance Total Rewards Actions DBA: - Property Owner…" at bounding box center [880, 427] width 1374 height 753
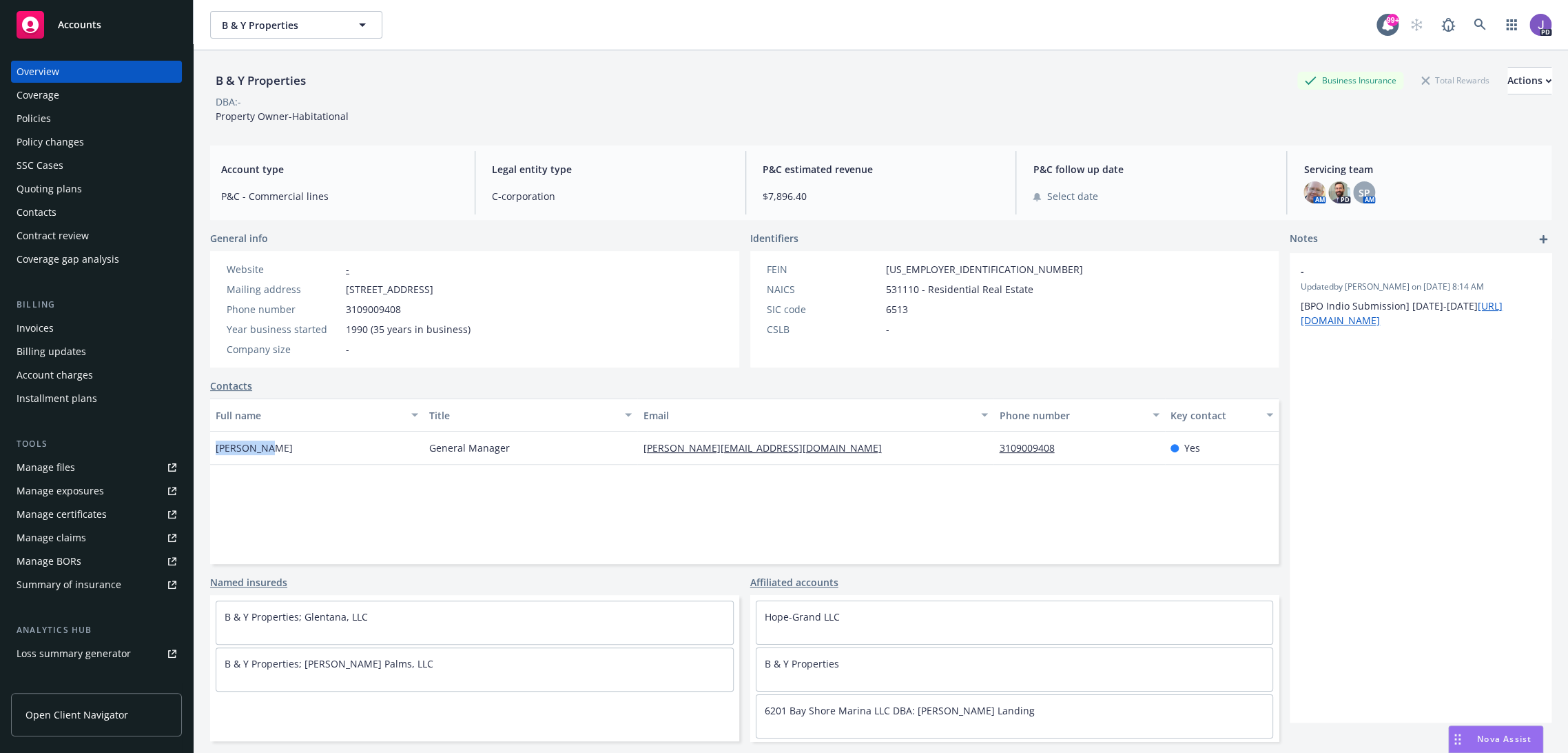
copy span "[PERSON_NAME]"
drag, startPoint x: 747, startPoint y: 454, endPoint x: 636, endPoint y: 448, distance: 111.2
click at [637, 448] on div "[PERSON_NAME][EMAIL_ADDRESS][DOMAIN_NAME]" at bounding box center [815, 448] width 356 height 33
copy link "[PERSON_NAME][EMAIL_ADDRESS][DOMAIN_NAME]"
